Goal: Task Accomplishment & Management: Complete application form

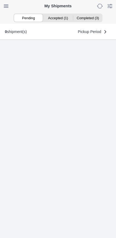
click at [62, 18] on ion-segment-button "Accepted (1)" at bounding box center [58, 18] width 30 height 8
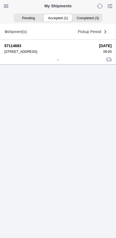
click at [54, 62] on div at bounding box center [57, 60] width 107 height 4
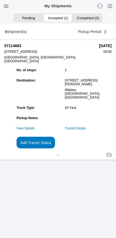
click at [86, 130] on link "Transit Details" at bounding box center [75, 129] width 21 height 4
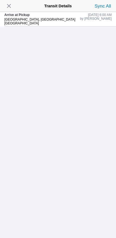
click at [11, 5] on span "button" at bounding box center [9, 6] width 8 height 8
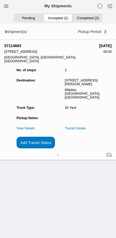
click at [0, 0] on slot "Add Transit Status" at bounding box center [0, 0] width 0 height 0
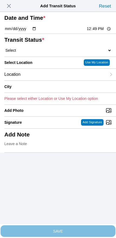
click at [93, 32] on input "12:49" at bounding box center [98, 29] width 25 height 6
type input "06:50"
click at [38, 53] on select "Select Arrive at Drop Off Arrive at Pickup Break Start Break Stop Depart Drop O…" at bounding box center [57, 50] width 107 height 5
select select "DPTPULOC"
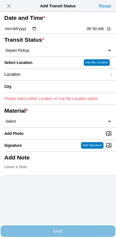
click at [45, 81] on div "Location" at bounding box center [55, 75] width 102 height 12
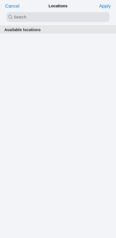
click at [48, 17] on input "search text" at bounding box center [58, 17] width 103 height 10
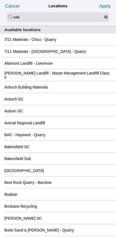
type input "oak"
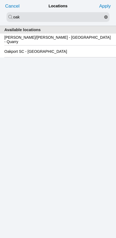
click at [0, 0] on slot "Oakport SC - [GEOGRAPHIC_DATA]" at bounding box center [0, 0] width 0 height 0
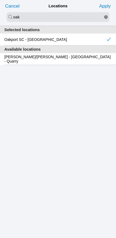
click at [0, 0] on slot "Apply" at bounding box center [0, 0] width 0 height 0
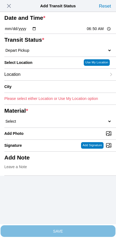
type input "[GEOGRAPHIC_DATA]"
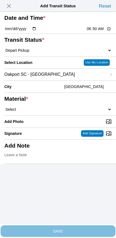
click at [65, 112] on select "Select 1" x 3" Rock 1" x 4" Rock 2" x 4" Rock Asphalt Cold Patch Backfill Spec …" at bounding box center [57, 109] width 107 height 5
select select "708654"
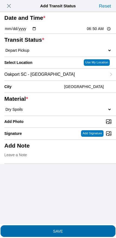
click at [0, 0] on slot "SAVE" at bounding box center [0, 0] width 0 height 0
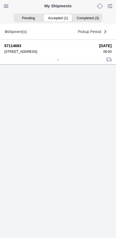
click at [55, 62] on div at bounding box center [57, 60] width 107 height 4
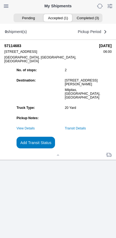
click at [0, 0] on slot "Add Transit Status" at bounding box center [0, 0] width 0 height 0
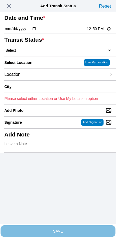
click at [91, 32] on input "12:50" at bounding box center [98, 29] width 25 height 6
type input "09:00"
click at [39, 53] on select "Select Arrive at Drop Off Arrive at Pickup Break Start Break Stop Depart Drop O…" at bounding box center [57, 50] width 107 height 5
select select "DPTDLVLOC"
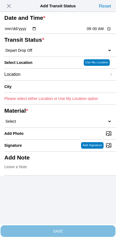
click at [47, 81] on div "Location" at bounding box center [55, 75] width 102 height 12
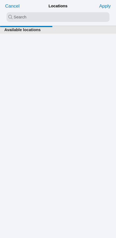
click at [59, 17] on input "search text" at bounding box center [58, 17] width 103 height 10
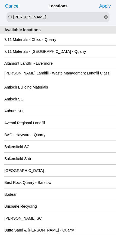
type input "[PERSON_NAME]"
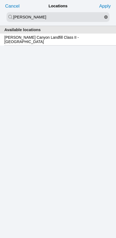
click at [0, 0] on slot "[PERSON_NAME] Canyon Landfill Class II - [GEOGRAPHIC_DATA]" at bounding box center [0, 0] width 0 height 0
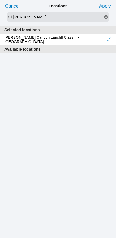
click at [0, 0] on slot "Apply" at bounding box center [0, 0] width 0 height 0
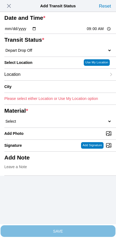
type input "[GEOGRAPHIC_DATA]"
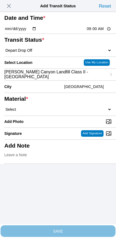
click at [65, 112] on select "Select 1" x 3" Rock 1" x 4" Rock 2" x 4" Rock Asphalt Cold Patch Backfill Spec …" at bounding box center [57, 109] width 107 height 5
select select "708654"
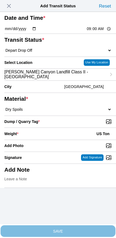
click at [79, 125] on input "Dump / Quarry Tag *" at bounding box center [60, 122] width 112 height 6
type input "C:\fakepath\image.jpg"
click at [52, 140] on div "Weight * US Ton" at bounding box center [57, 134] width 107 height 12
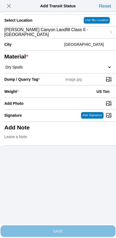
scroll to position [49, 0]
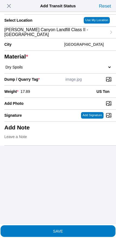
type input "17.89"
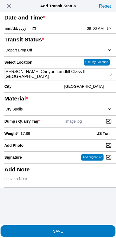
scroll to position [41, 0]
click at [70, 229] on span "SAVE" at bounding box center [57, 231] width 107 height 4
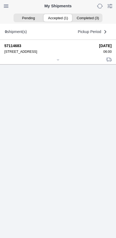
click at [54, 62] on div at bounding box center [57, 60] width 107 height 4
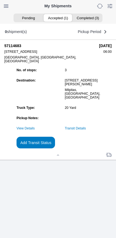
click at [0, 0] on slot "Add Transit Status" at bounding box center [0, 0] width 0 height 0
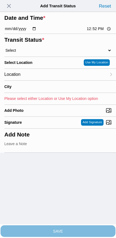
click at [89, 32] on input "12:52" at bounding box center [98, 29] width 25 height 6
type input "10:20"
click at [8, 232] on ion-footer "SAVE" at bounding box center [58, 232] width 116 height 14
click at [31, 53] on select "Select Arrive at Drop Off Arrive at Pickup Break Start Break Stop Depart Drop O…" at bounding box center [57, 50] width 107 height 5
select select "DPTPULOC"
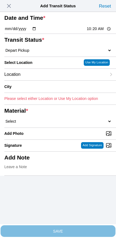
click at [40, 81] on div "Location" at bounding box center [55, 75] width 102 height 12
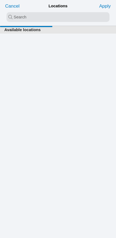
click at [54, 17] on input "search text" at bounding box center [58, 17] width 103 height 10
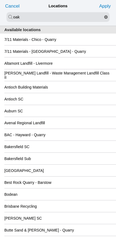
type input "oak"
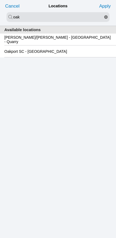
click at [0, 0] on slot "Oakport SC - [GEOGRAPHIC_DATA]" at bounding box center [0, 0] width 0 height 0
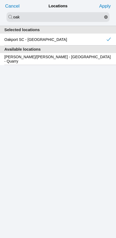
click at [0, 0] on slot "Apply" at bounding box center [0, 0] width 0 height 0
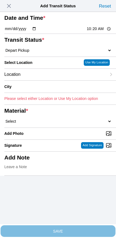
type input "[GEOGRAPHIC_DATA]"
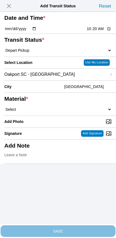
click at [44, 112] on select "Select 1" x 3" Rock 1" x 4" Rock 2" x 4" Rock Asphalt Cold Patch Backfill Spec …" at bounding box center [57, 109] width 107 height 5
select select "708654"
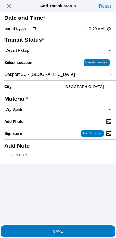
click at [75, 229] on span "SAVE" at bounding box center [57, 231] width 107 height 4
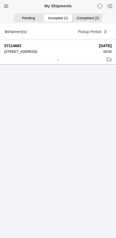
click at [57, 62] on icon at bounding box center [57, 59] width 3 height 3
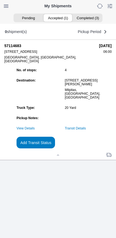
click at [0, 0] on slot "Add Transit Status" at bounding box center [0, 0] width 0 height 0
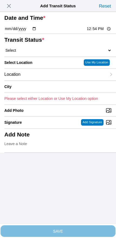
click at [93, 32] on input "12:54" at bounding box center [98, 29] width 25 height 6
type input "12:15"
click at [36, 53] on select "Select Arrive at Drop Off Arrive at Pickup Break Start Break Stop Depart Drop O…" at bounding box center [57, 50] width 107 height 5
select select "DPTDLVLOC"
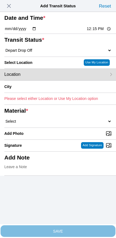
click at [46, 81] on div "Location" at bounding box center [55, 75] width 102 height 12
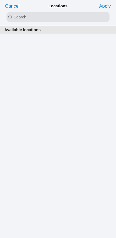
click at [54, 14] on input "search text" at bounding box center [58, 17] width 103 height 10
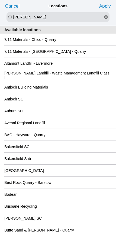
type input "[PERSON_NAME]"
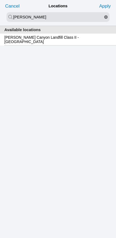
click at [0, 0] on slot "[PERSON_NAME] Canyon Landfill Class II - [GEOGRAPHIC_DATA]" at bounding box center [0, 0] width 0 height 0
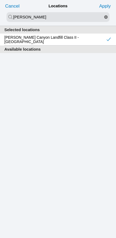
click at [0, 0] on slot "Apply" at bounding box center [0, 0] width 0 height 0
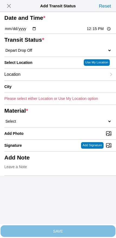
type input "[GEOGRAPHIC_DATA]"
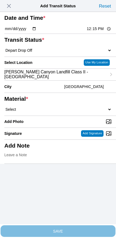
click at [60, 112] on select "Select 1" x 3" Rock 1" x 4" Rock 2" x 4" Rock Asphalt Cold Patch Backfill Spec …" at bounding box center [57, 109] width 107 height 5
select select "708654"
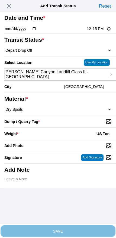
click at [80, 125] on input "Dump / Quarry Tag *" at bounding box center [60, 122] width 112 height 6
type input "C:\fakepath\image.jpg"
click at [43, 140] on div "Weight * US Ton" at bounding box center [57, 134] width 107 height 12
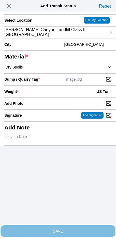
scroll to position [49, 0]
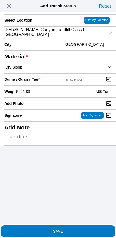
type input "21.83"
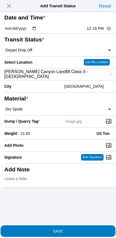
scroll to position [26, 0]
click at [76, 229] on span "SAVE" at bounding box center [57, 231] width 107 height 4
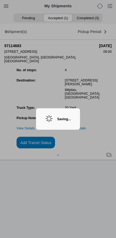
click at [100, 159] on ion-backdrop at bounding box center [58, 119] width 116 height 238
click at [99, 154] on ion-backdrop at bounding box center [58, 119] width 116 height 238
click at [69, 118] on div "Saving..." at bounding box center [64, 119] width 14 height 4
click at [65, 117] on div "Saving..." at bounding box center [64, 119] width 14 height 4
click at [98, 162] on ion-backdrop at bounding box center [58, 119] width 116 height 238
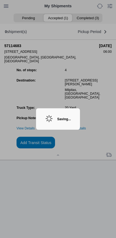
click at [66, 117] on div "Saving..." at bounding box center [64, 119] width 14 height 4
click at [65, 118] on div "Saving..." at bounding box center [64, 119] width 14 height 4
click at [71, 120] on div "Saving..." at bounding box center [64, 119] width 14 height 4
click at [66, 118] on div "Saving..." at bounding box center [64, 119] width 14 height 4
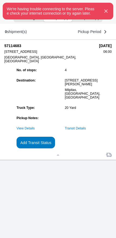
click at [103, 14] on icon "button" at bounding box center [106, 11] width 7 height 7
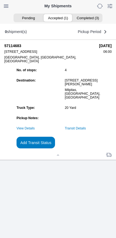
click at [86, 130] on link "Transit Details" at bounding box center [75, 129] width 21 height 4
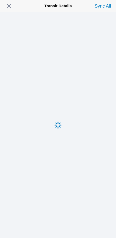
click at [10, 7] on span "button" at bounding box center [9, 6] width 8 height 8
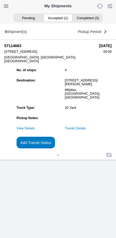
click at [86, 130] on link "Transit Details" at bounding box center [75, 129] width 21 height 4
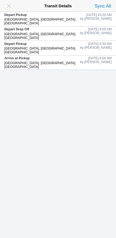
click at [9, 5] on span "button" at bounding box center [9, 6] width 8 height 8
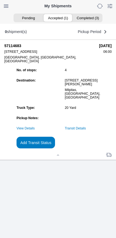
click at [0, 0] on slot "Add Transit Status" at bounding box center [0, 0] width 0 height 0
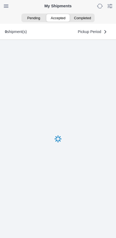
click at [59, 18] on ion-segment-button "Accepted" at bounding box center [58, 18] width 24 height 8
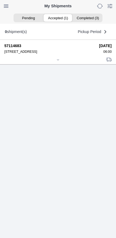
click at [51, 62] on div at bounding box center [57, 60] width 107 height 4
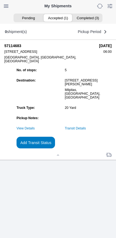
click at [82, 130] on link "Transit Details" at bounding box center [75, 129] width 21 height 4
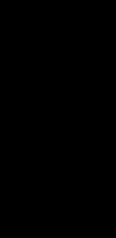
click at [11, 4] on span "button" at bounding box center [9, 6] width 8 height 8
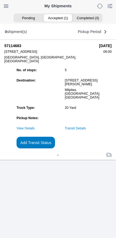
click at [0, 0] on slot "Add Transit Status" at bounding box center [0, 0] width 0 height 0
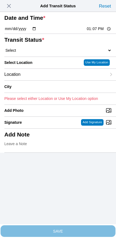
click at [94, 32] on input "13:07" at bounding box center [98, 29] width 25 height 6
type input "12:15"
click at [39, 53] on select "Select Arrive at Drop Off Arrive at Pickup Break Start Break Stop Depart Drop O…" at bounding box center [57, 50] width 107 height 5
select select "DPTDLVLOC"
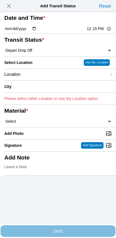
click at [40, 81] on div "Location" at bounding box center [55, 75] width 102 height 12
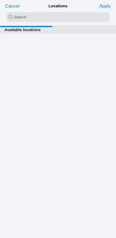
click at [48, 18] on input "search text" at bounding box center [58, 17] width 103 height 10
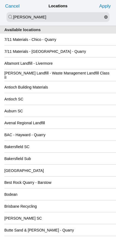
type input "[PERSON_NAME]"
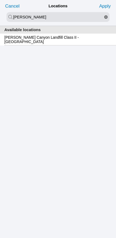
click at [0, 0] on slot "[PERSON_NAME] Canyon Landfill Class II - [GEOGRAPHIC_DATA]" at bounding box center [0, 0] width 0 height 0
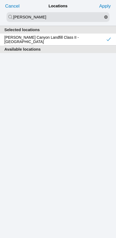
click at [0, 0] on slot "Apply" at bounding box center [0, 0] width 0 height 0
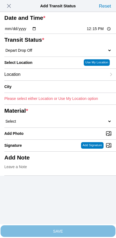
type input "[GEOGRAPHIC_DATA]"
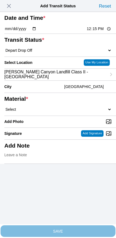
click at [60, 112] on select "Select 1" x 3" Rock 1" x 4" Rock 2" x 4" Rock Asphalt Cold Patch Backfill Spec …" at bounding box center [57, 109] width 107 height 5
select select "708654"
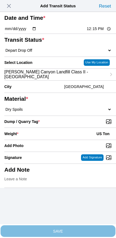
click at [74, 125] on input "Dump / Quarry Tag *" at bounding box center [60, 122] width 112 height 6
type input "C:\fakepath\image.jpg"
click at [47, 140] on div "Weight * US Ton" at bounding box center [57, 134] width 107 height 12
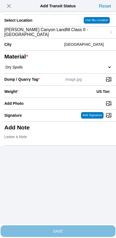
scroll to position [49, 0]
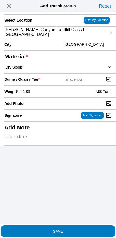
type input "21.83"
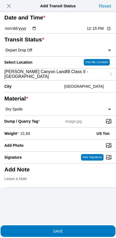
scroll to position [6, 0]
click at [73, 229] on span "SAVE" at bounding box center [57, 231] width 107 height 4
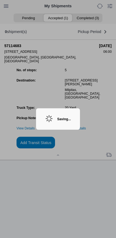
click at [57, 117] on div "Saving..." at bounding box center [64, 119] width 14 height 4
click at [98, 160] on ion-backdrop at bounding box center [58, 119] width 116 height 238
click at [108, 226] on ion-backdrop at bounding box center [58, 119] width 116 height 238
